Goal: Task Accomplishment & Management: Manage account settings

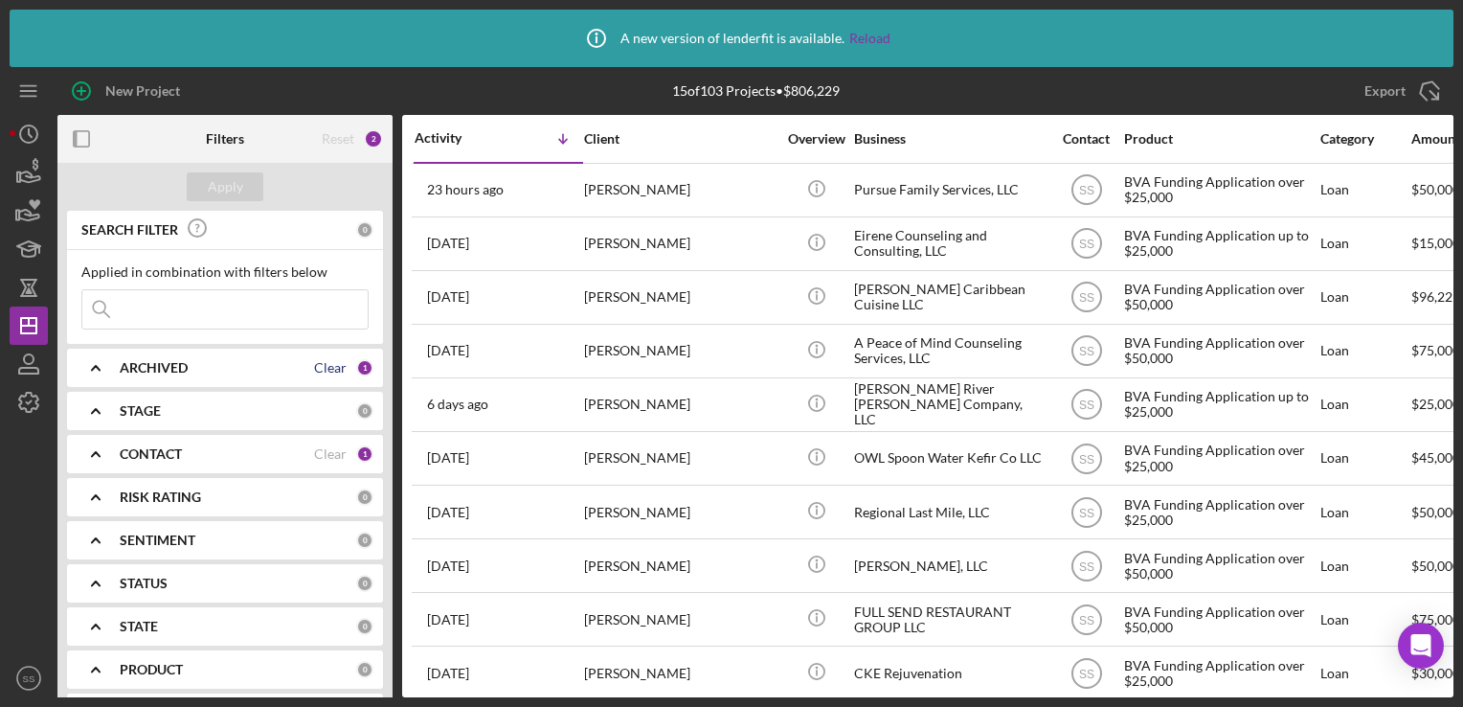
click at [324, 370] on div "Clear" at bounding box center [330, 367] width 33 height 15
click at [243, 368] on div "ARCHIVED" at bounding box center [238, 367] width 236 height 15
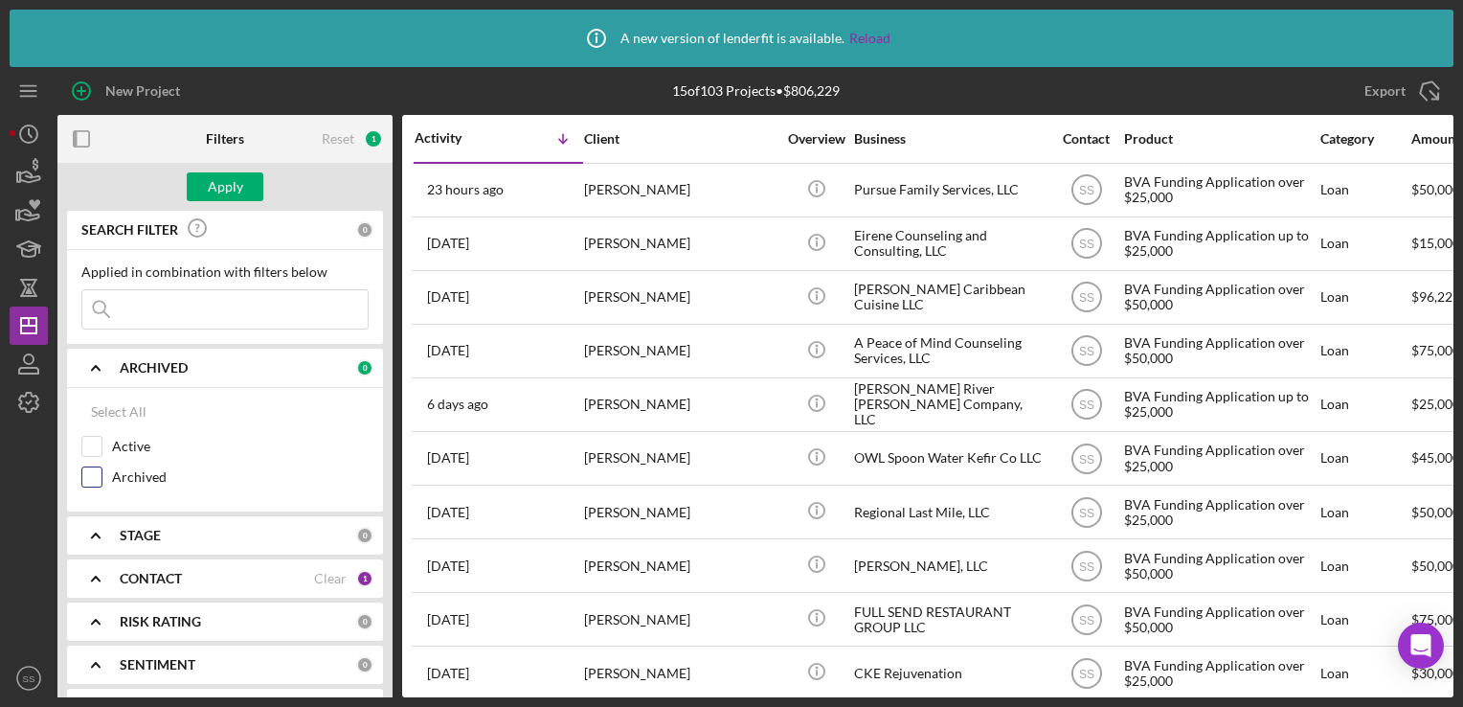
click at [96, 475] on input "Archived" at bounding box center [91, 476] width 19 height 19
checkbox input "true"
click at [322, 573] on div "Clear" at bounding box center [330, 578] width 33 height 15
click at [213, 193] on div "Apply" at bounding box center [225, 186] width 35 height 29
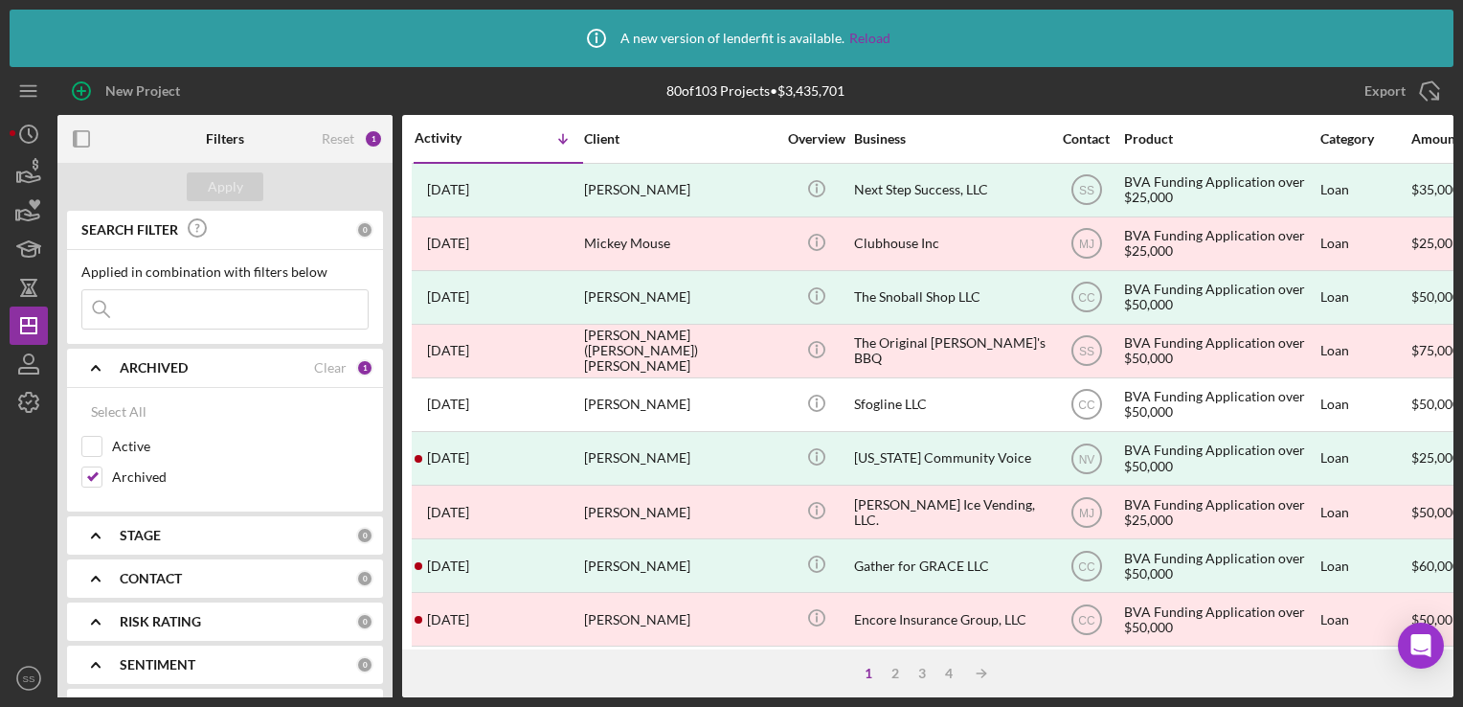
click at [156, 308] on input at bounding box center [224, 309] width 285 height 38
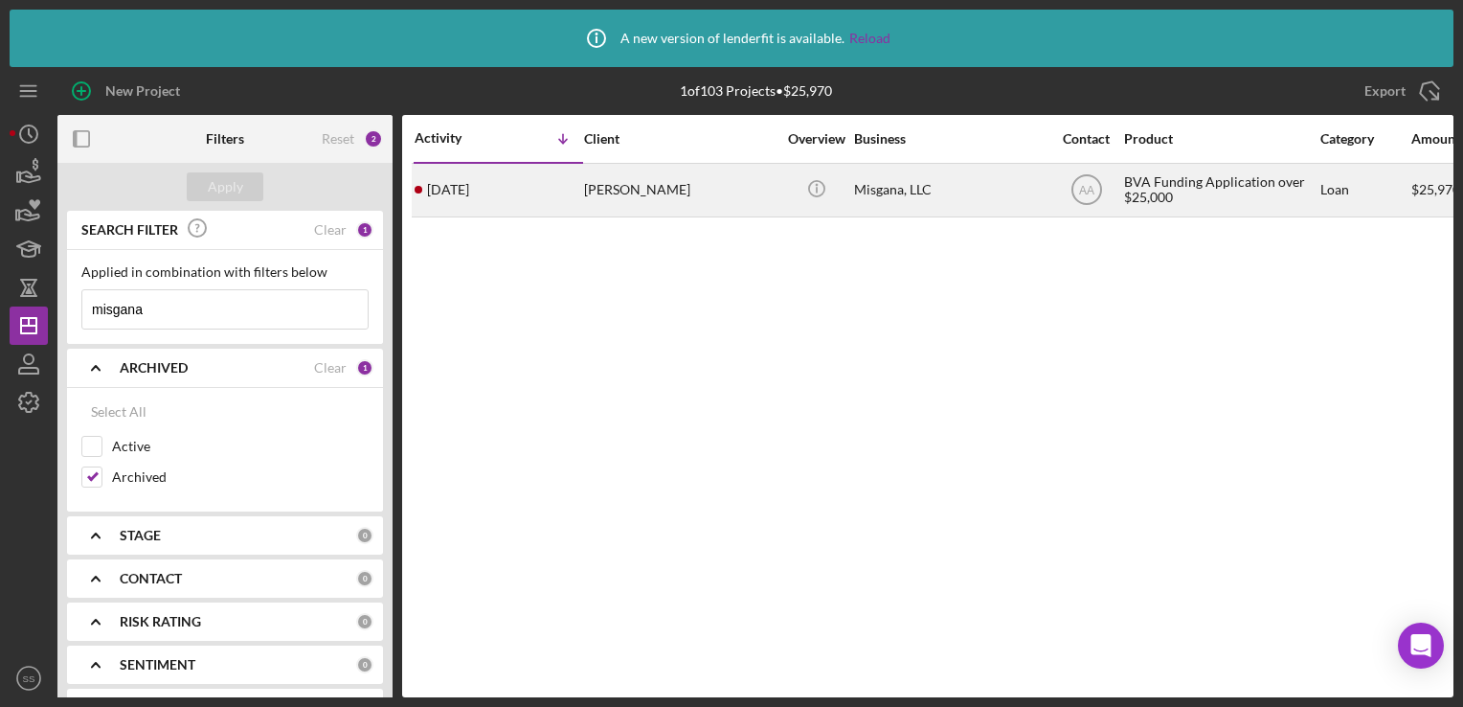
type input "misgana"
click at [703, 193] on div "[PERSON_NAME]" at bounding box center [679, 190] width 191 height 51
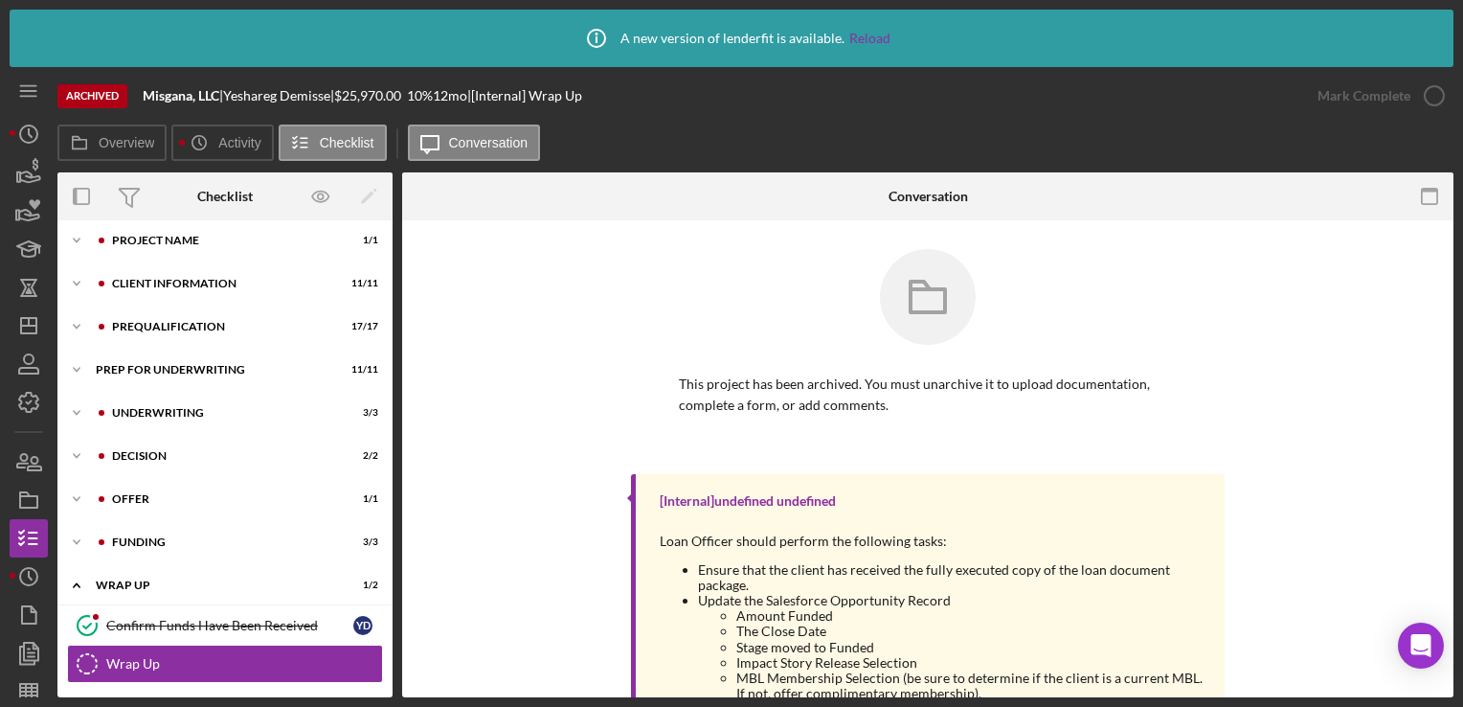
scroll to position [94, 0]
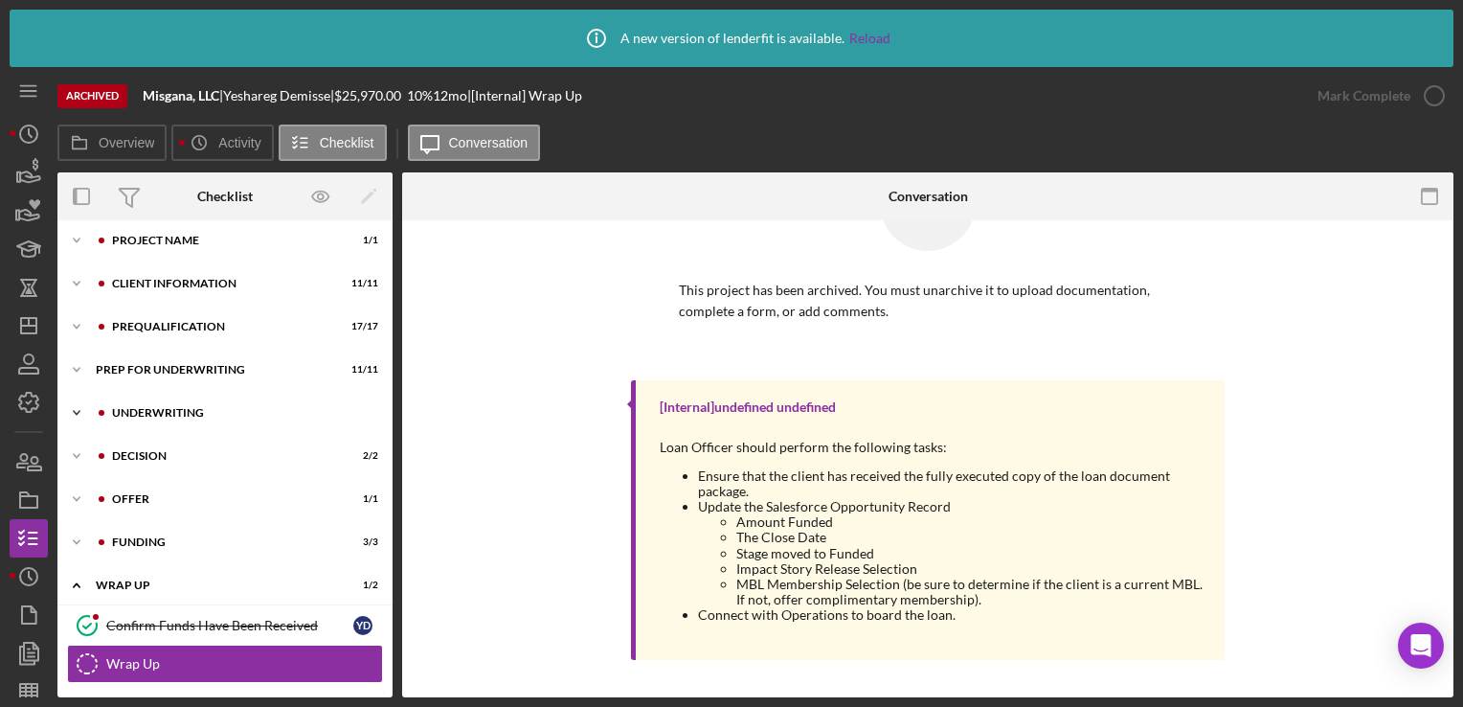
click at [151, 408] on div "Underwriting" at bounding box center [240, 412] width 257 height 11
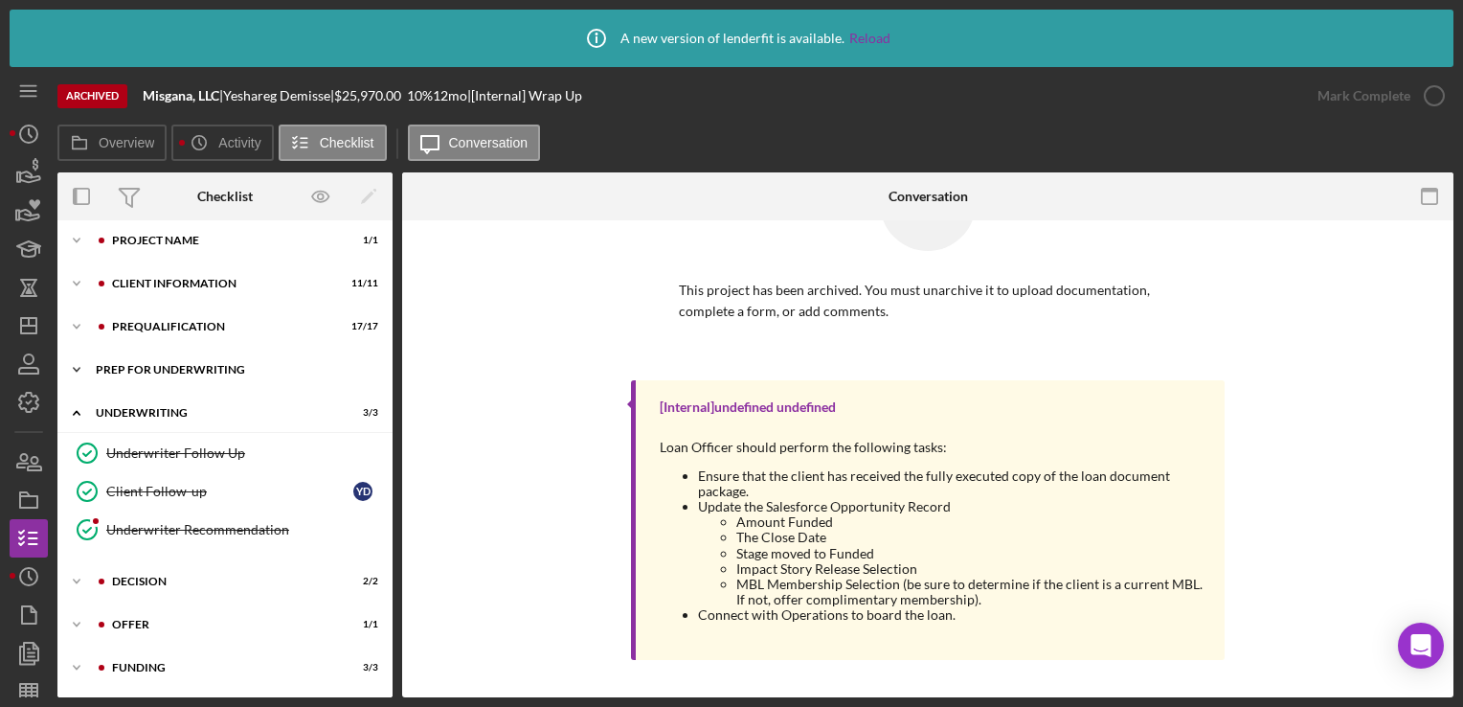
click at [156, 364] on div "Prep for Underwriting" at bounding box center [232, 369] width 273 height 11
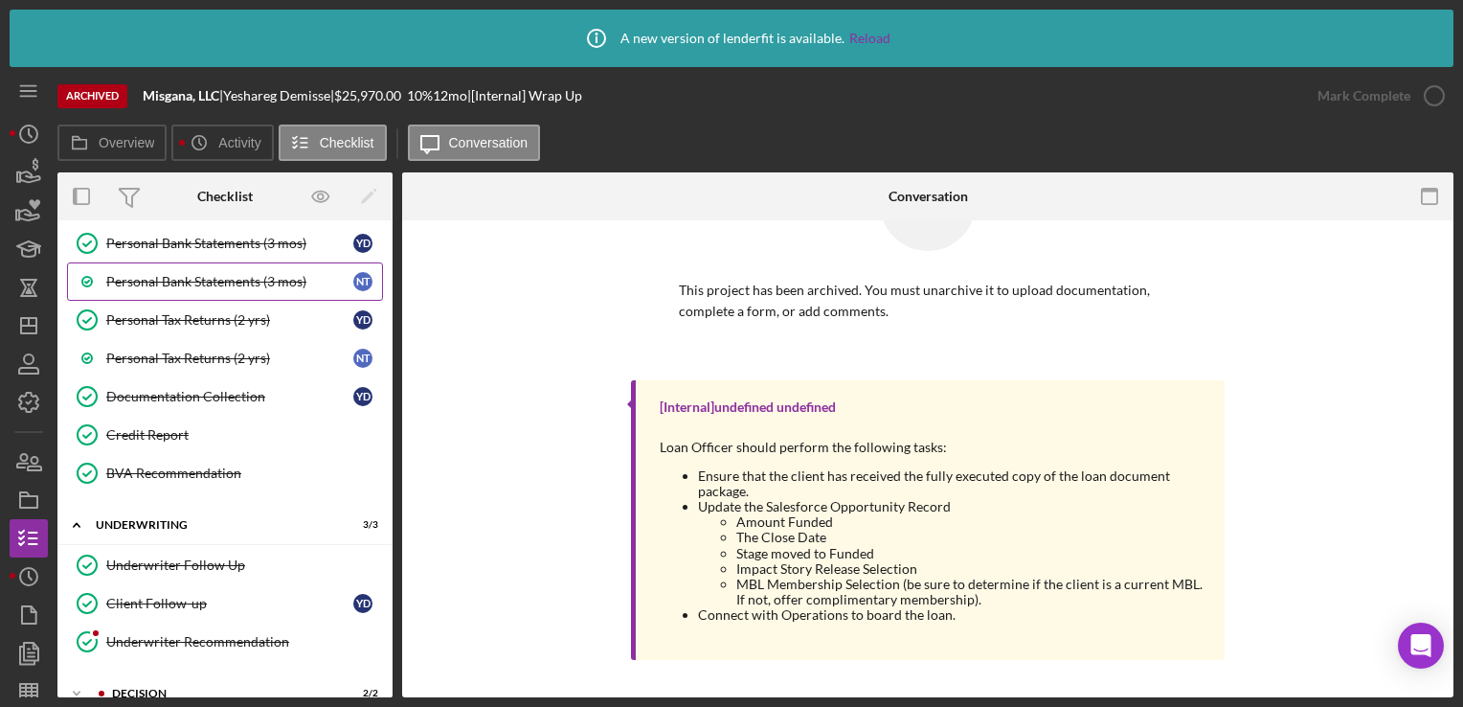
scroll to position [371, 0]
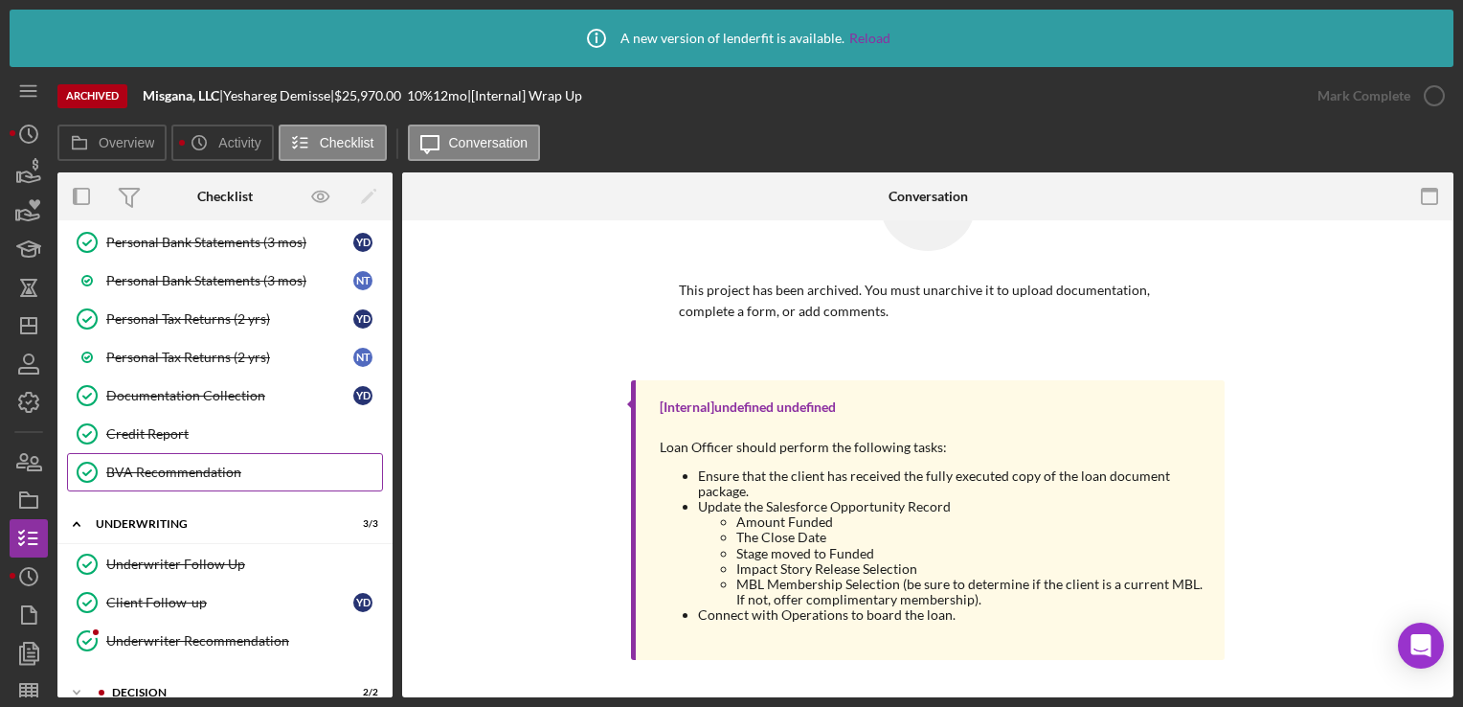
click at [161, 476] on link "BVA Recommendation BVA Recommendation" at bounding box center [225, 472] width 316 height 38
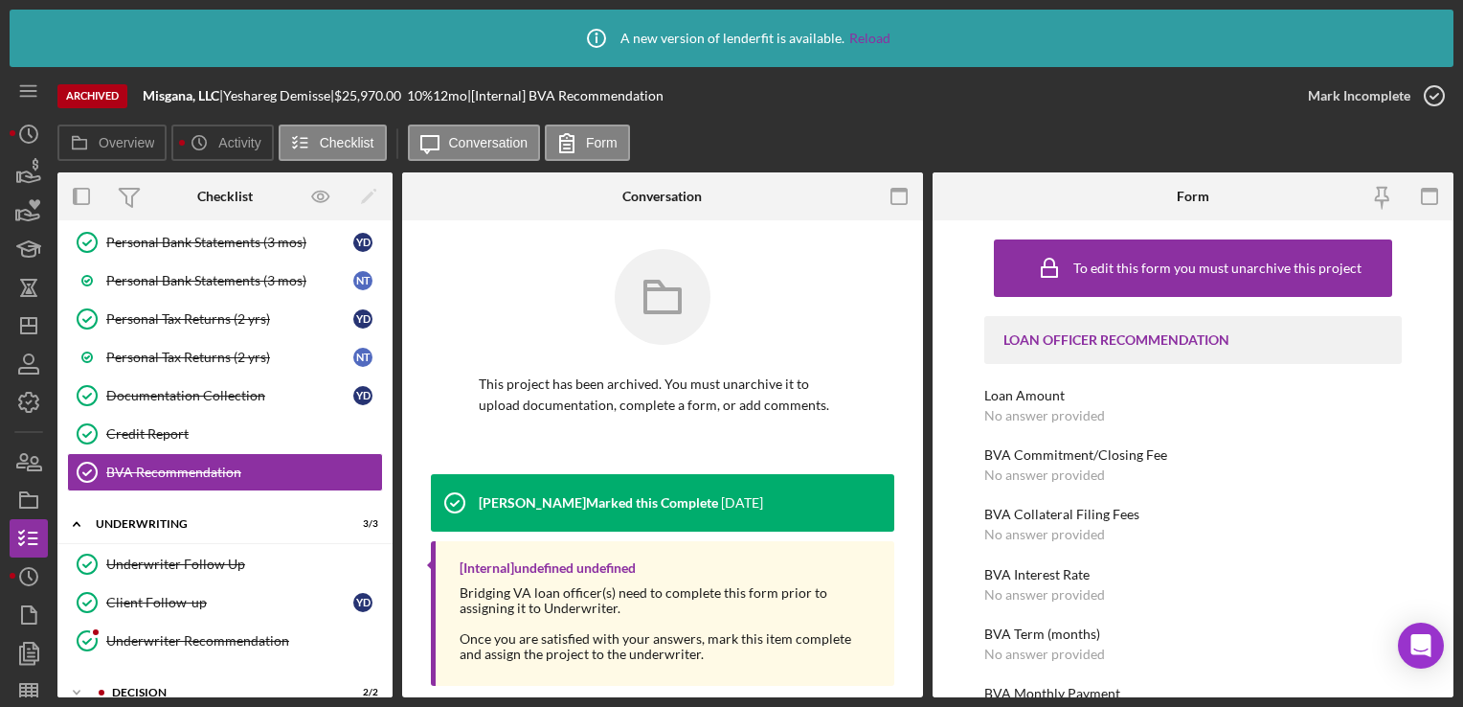
click at [1114, 469] on div "BVA Commitment/Closing Fee No answer provided" at bounding box center [1192, 464] width 417 height 35
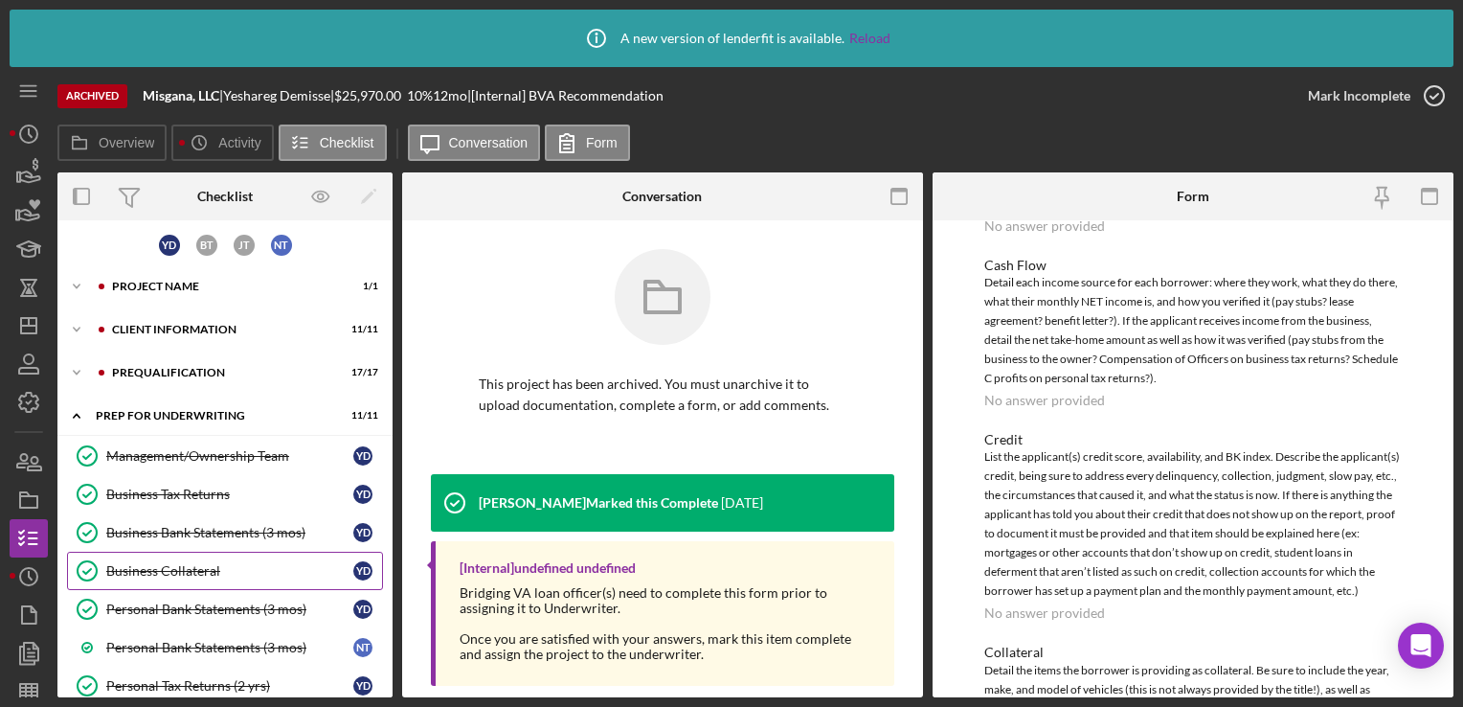
scroll to position [6, 0]
click at [153, 361] on div "Icon/Expander Prequalification 17 / 17" at bounding box center [224, 370] width 335 height 38
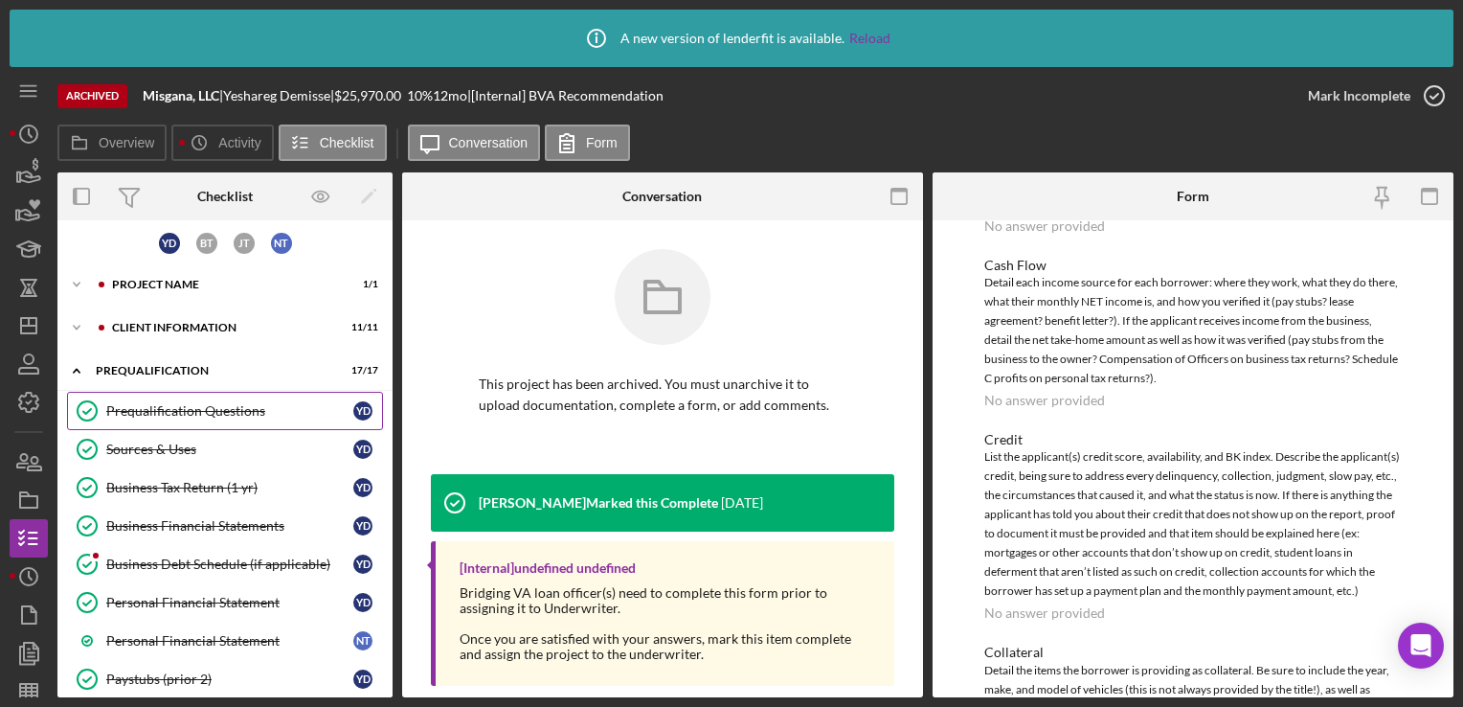
click at [172, 409] on div "Prequalification Questions" at bounding box center [229, 410] width 247 height 15
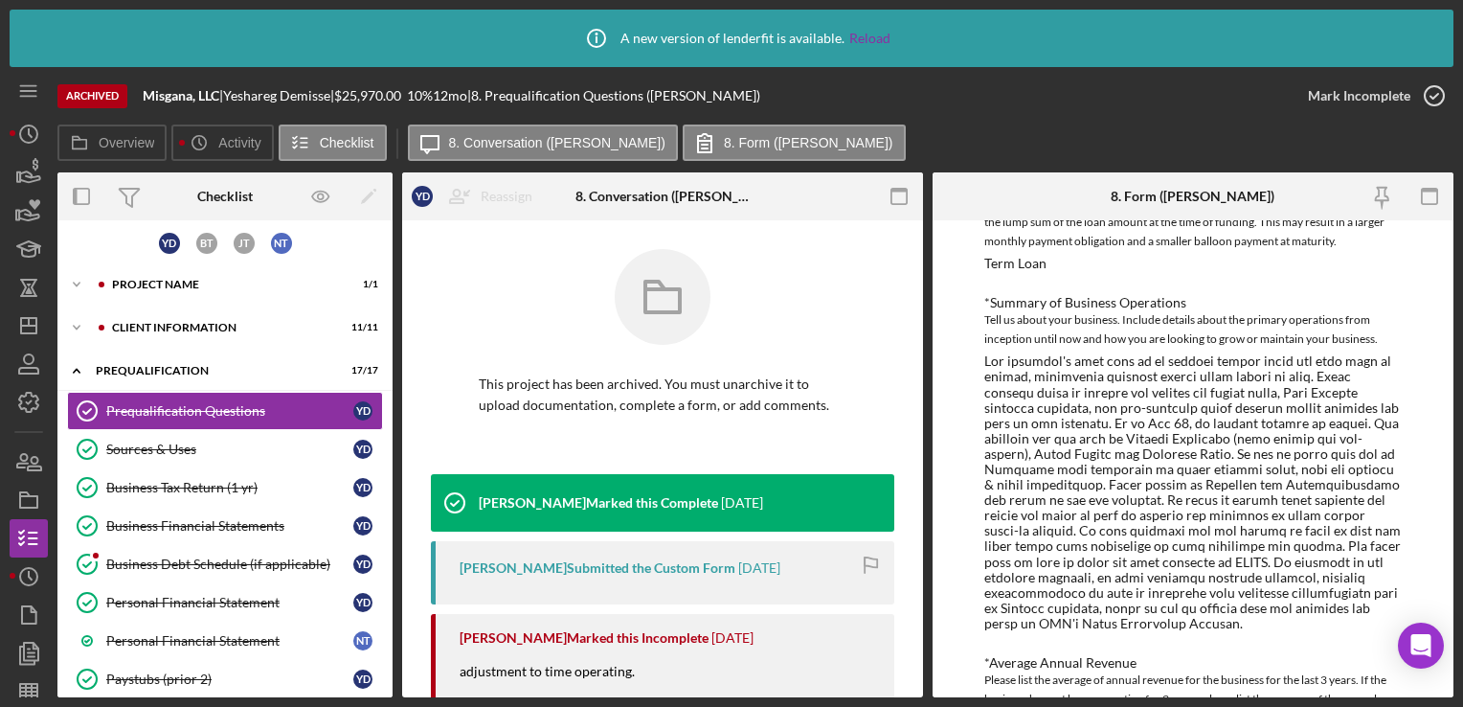
scroll to position [552, 0]
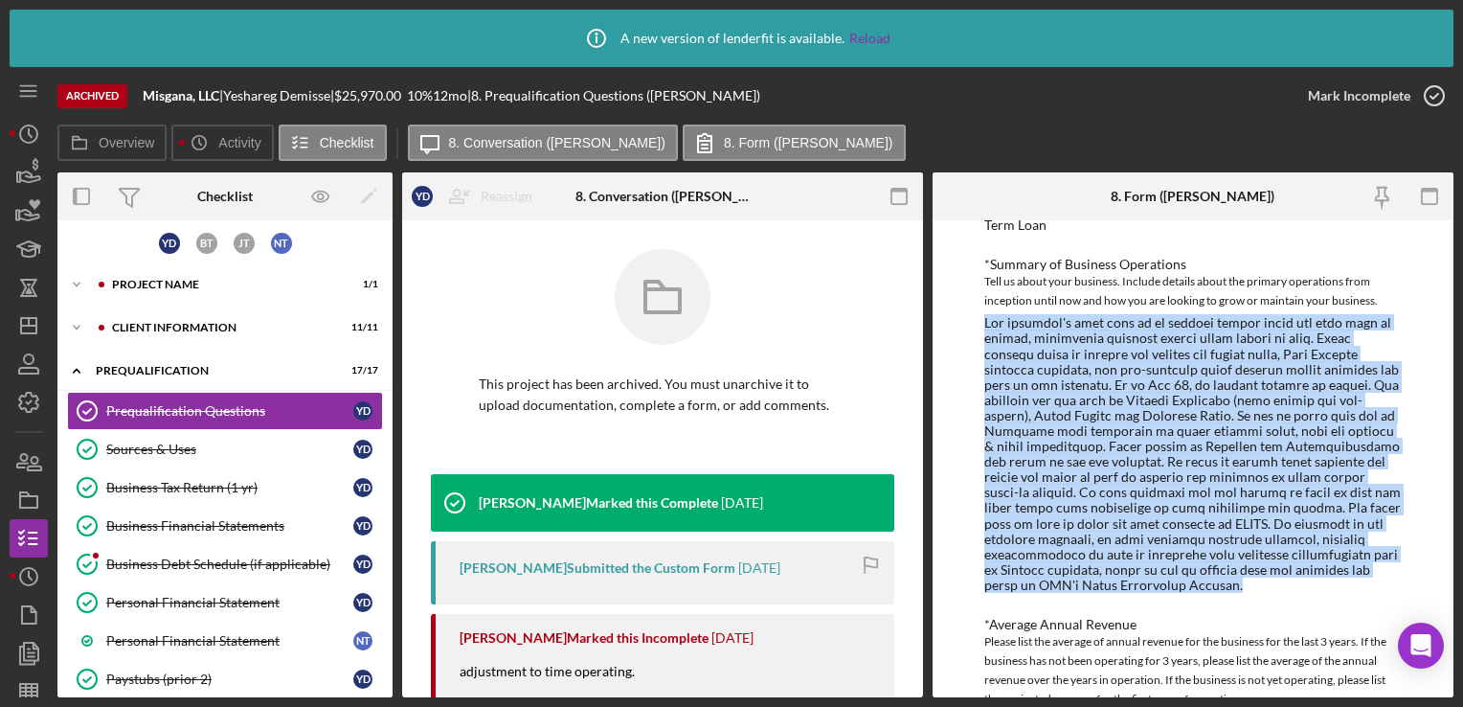
drag, startPoint x: 985, startPoint y: 312, endPoint x: 1247, endPoint y: 592, distance: 382.7
click at [1247, 592] on div "*Summary of Business Operations Tell us about your business. Include details ab…" at bounding box center [1192, 425] width 417 height 336
copy div "The business's main goal is to package frozen meals and sell them to stores, ev…"
